Goal: Task Accomplishment & Management: Manage account settings

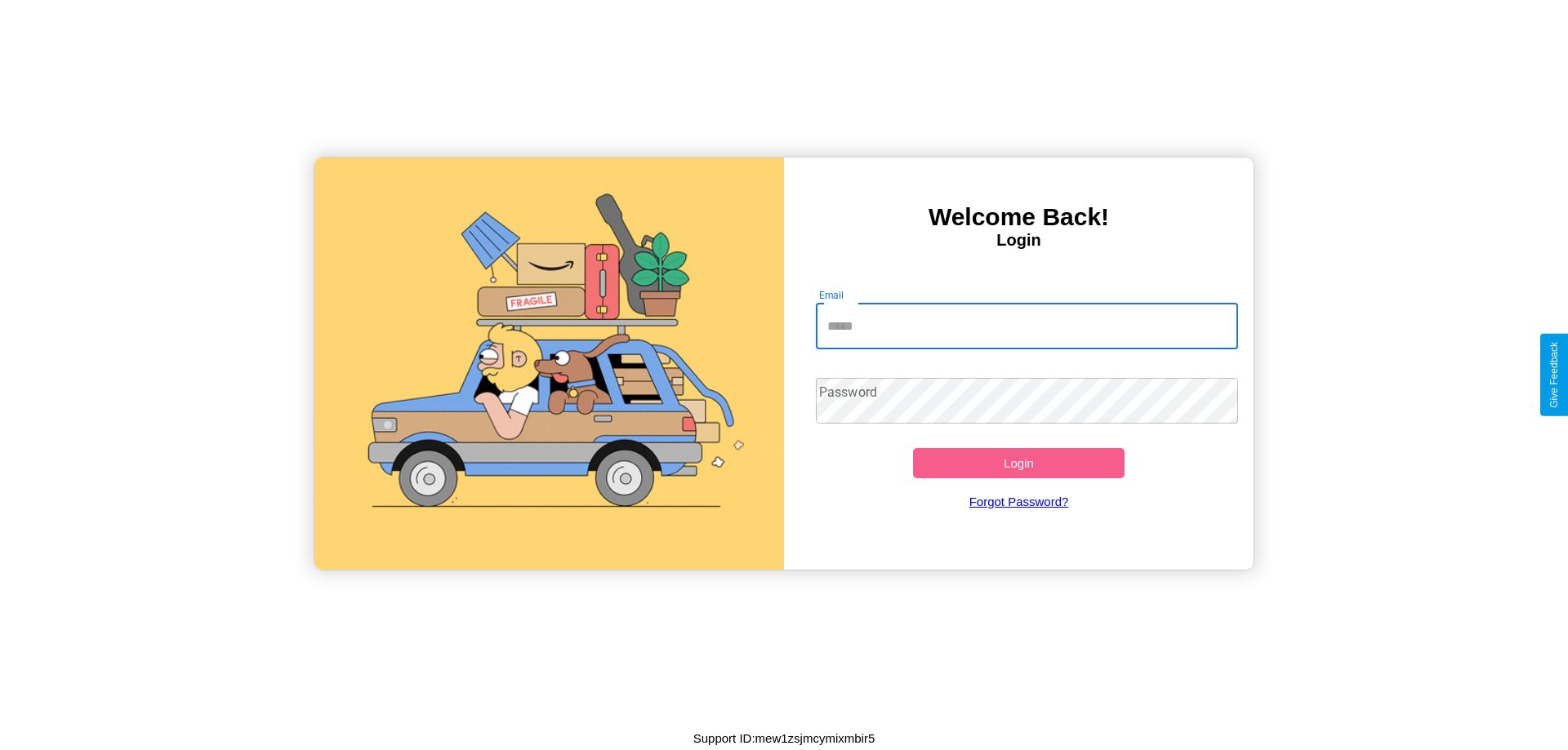
click at [1027, 325] on input "Email" at bounding box center [1027, 326] width 423 height 45
type input "**********"
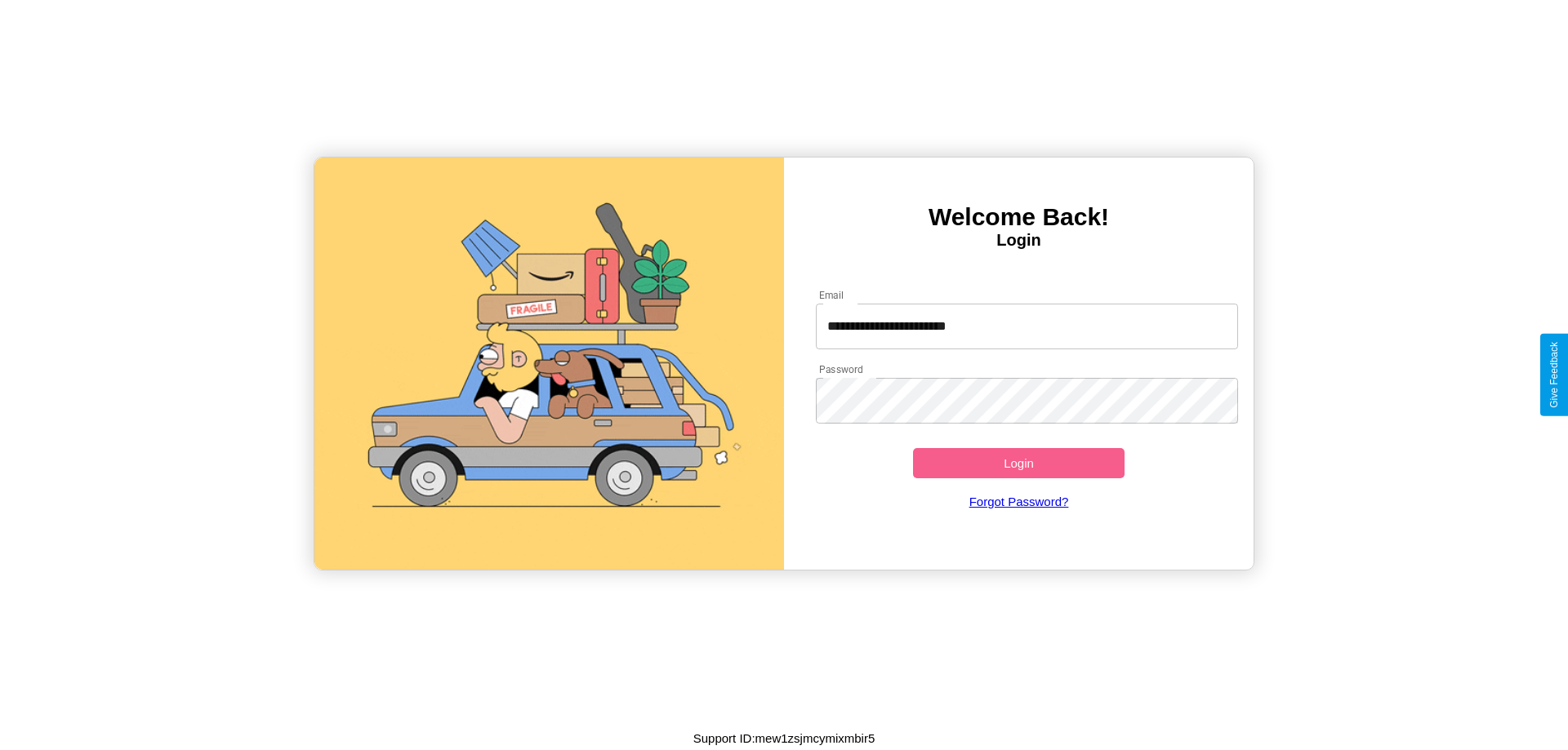
click at [1019, 463] on button "Login" at bounding box center [1019, 463] width 211 height 30
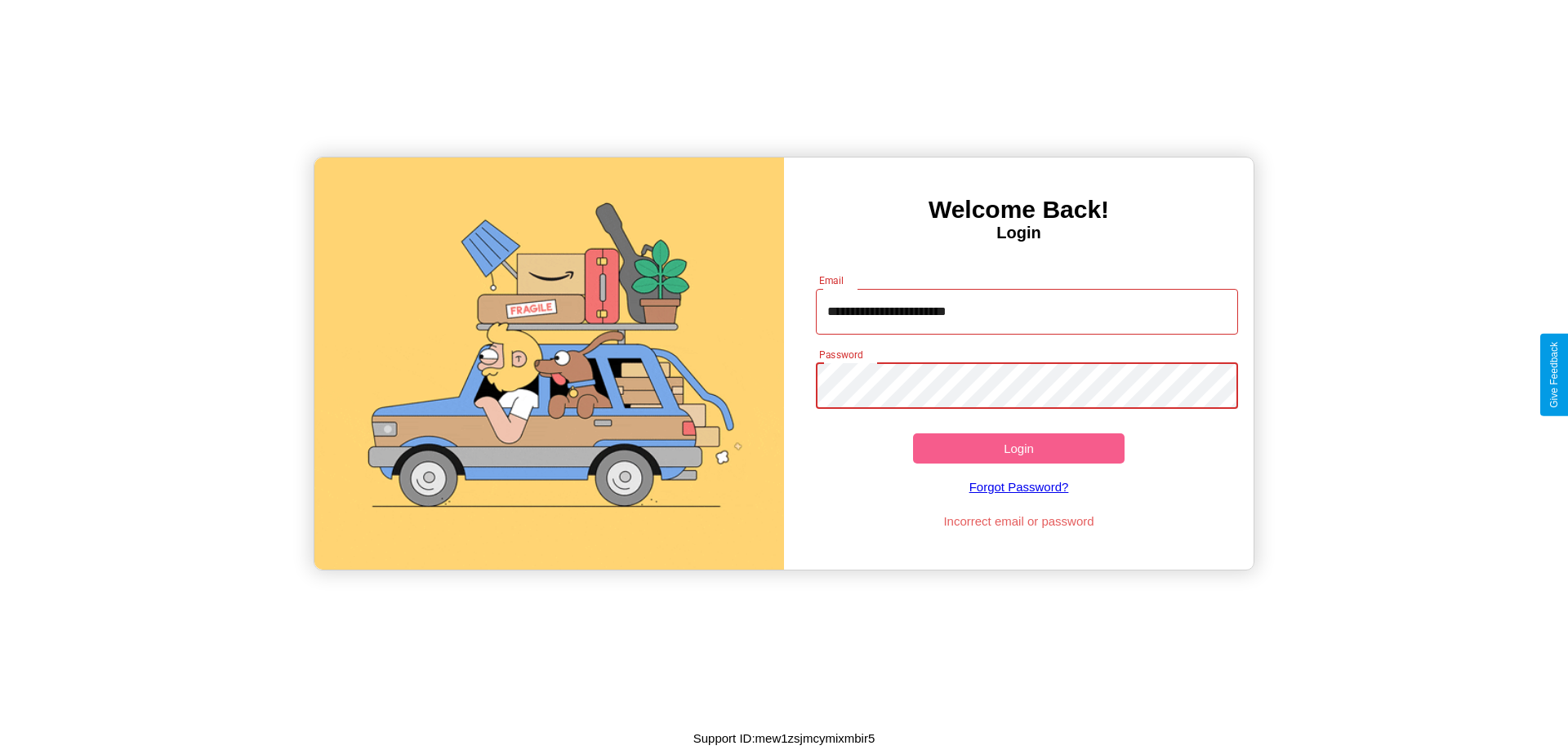
click at [1019, 448] on button "Login" at bounding box center [1019, 448] width 211 height 30
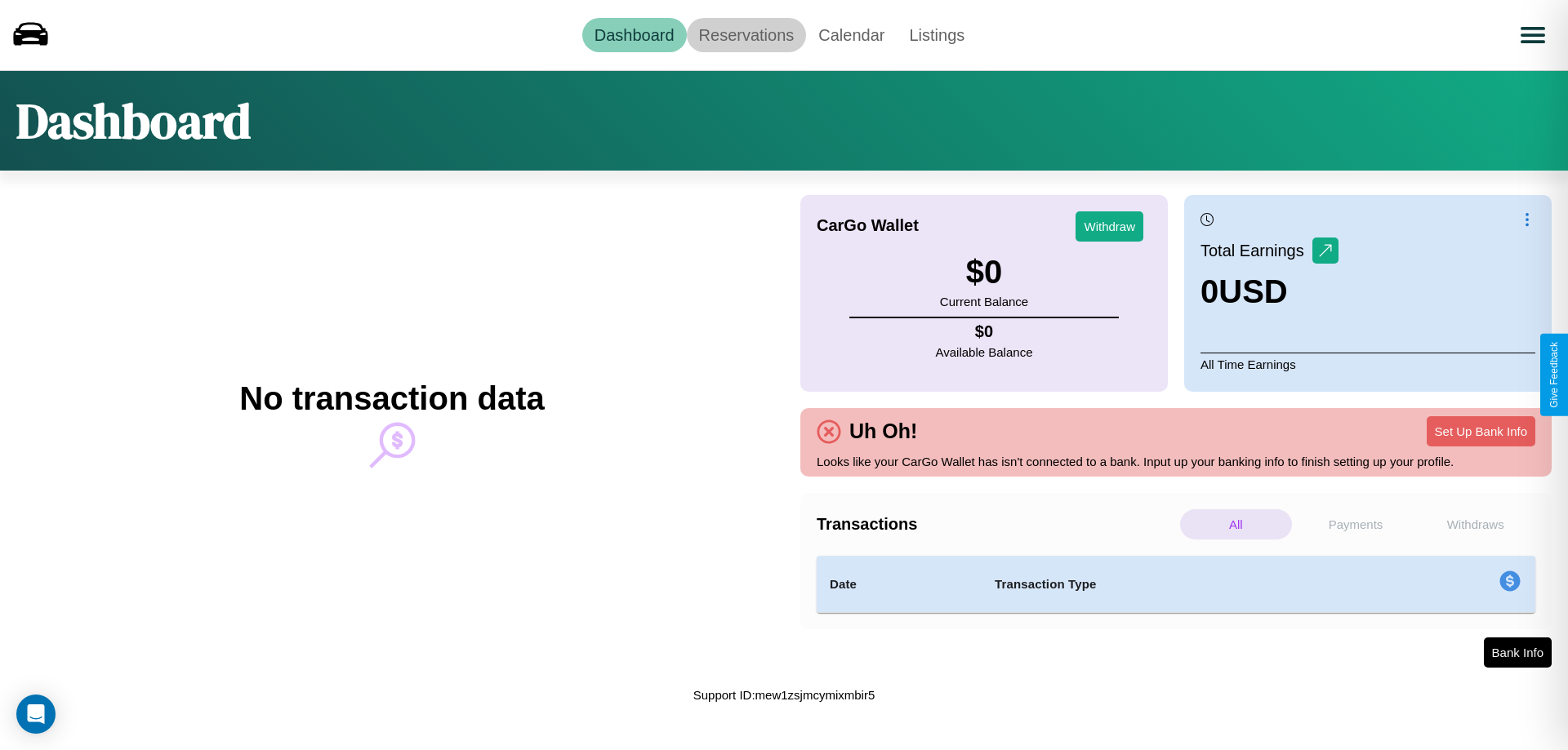
click at [746, 34] on link "Reservations" at bounding box center [747, 35] width 120 height 34
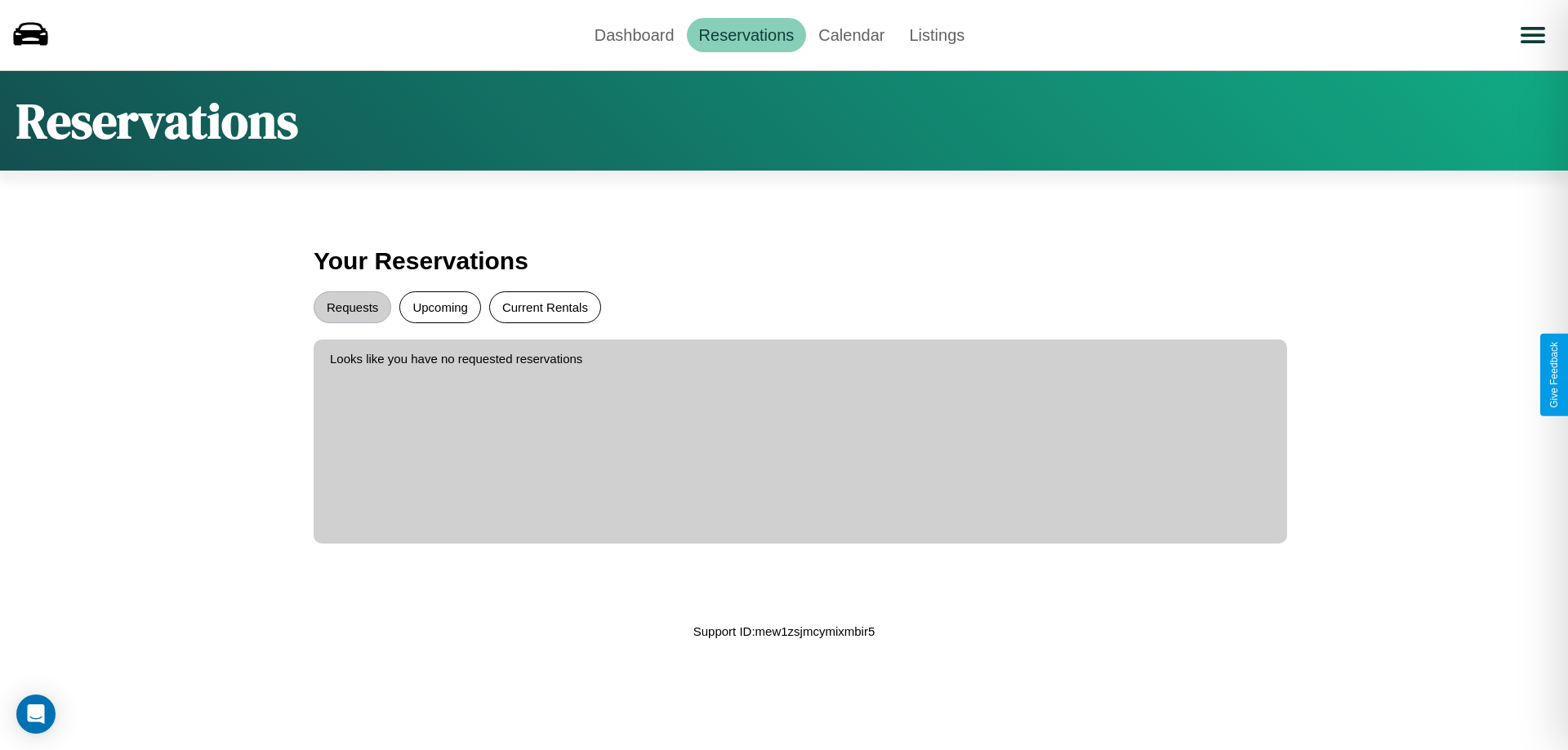
click at [545, 307] on button "Current Rentals" at bounding box center [545, 308] width 112 height 32
click at [440, 307] on button "Upcoming" at bounding box center [440, 308] width 82 height 32
click at [352, 307] on button "Requests" at bounding box center [352, 308] width 77 height 32
click at [633, 34] on link "Dashboard" at bounding box center [634, 35] width 105 height 34
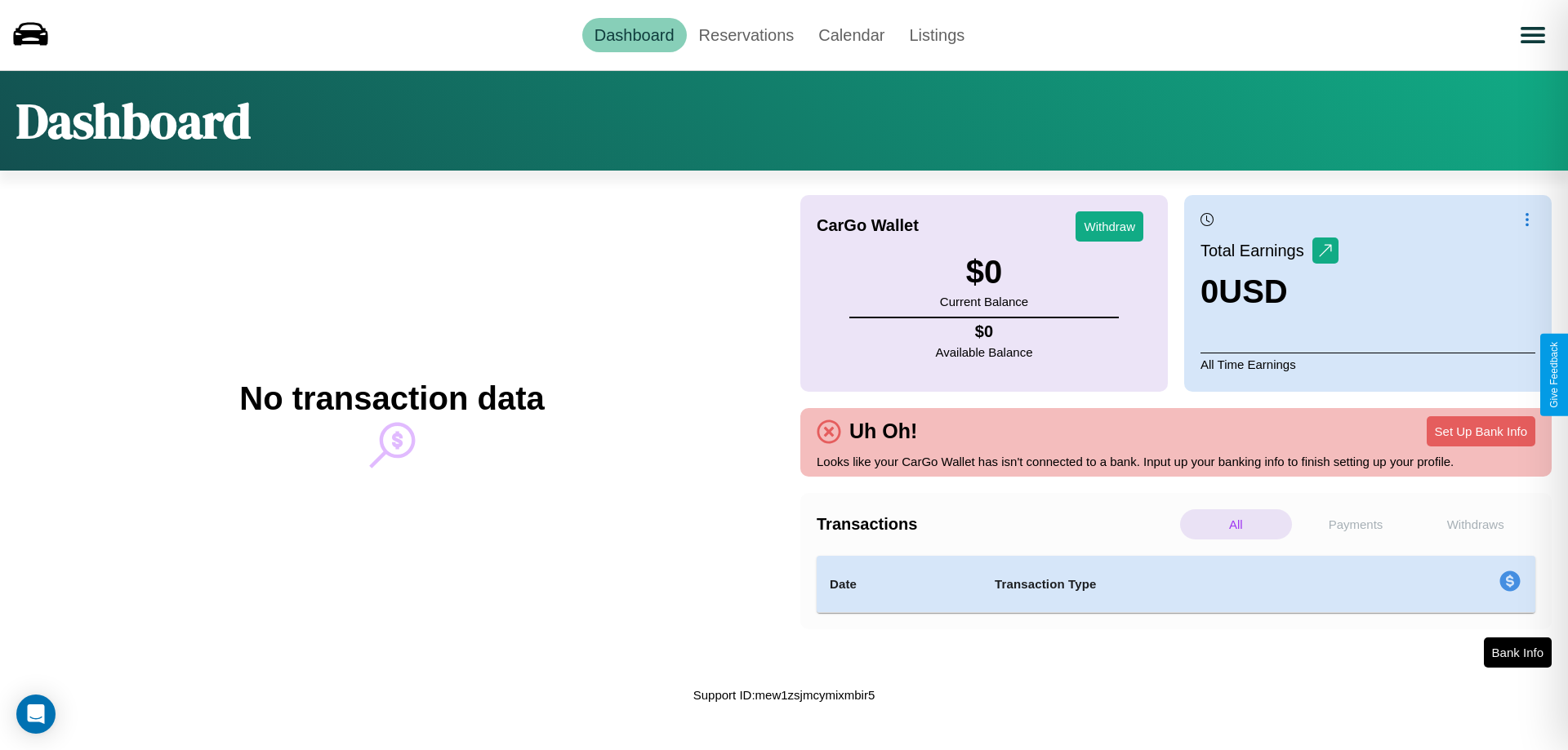
click at [1356, 524] on p "Payments" at bounding box center [1356, 525] width 112 height 30
click at [1475, 524] on p "Withdraws" at bounding box center [1475, 525] width 112 height 30
click at [1356, 524] on p "Payments" at bounding box center [1356, 525] width 112 height 30
